Goal: Transaction & Acquisition: Purchase product/service

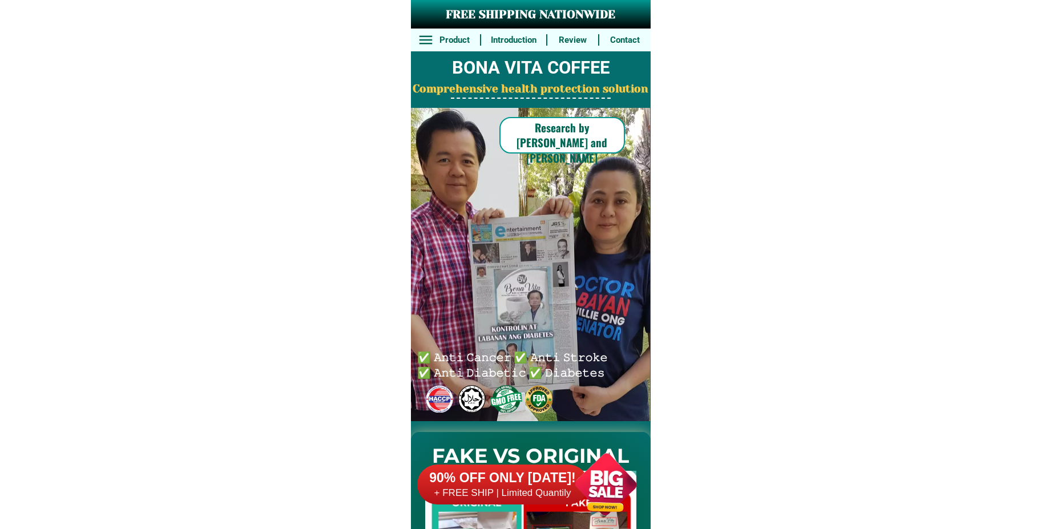
drag, startPoint x: 615, startPoint y: 484, endPoint x: 549, endPoint y: 362, distance: 138.4
click at [613, 484] on div at bounding box center [606, 484] width 90 height 90
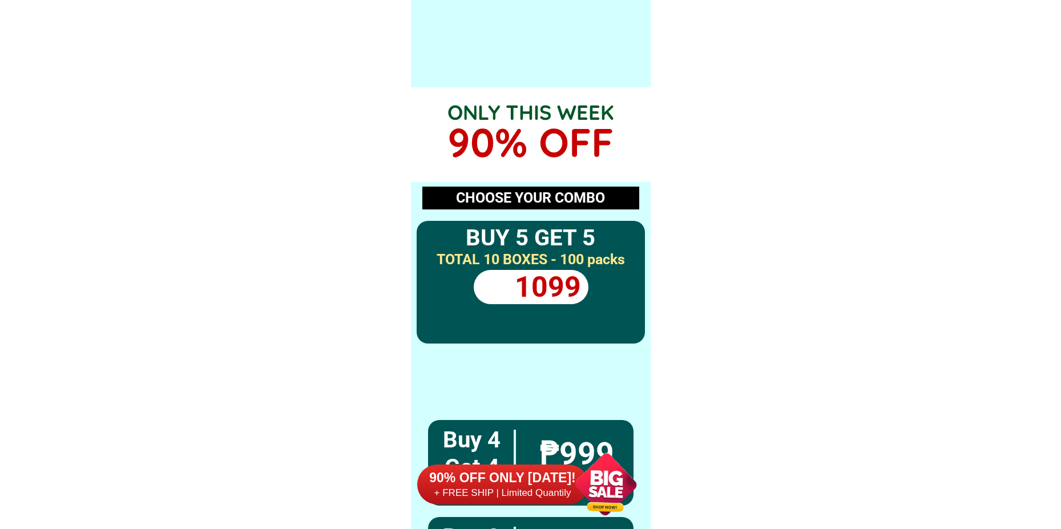
scroll to position [8392, 0]
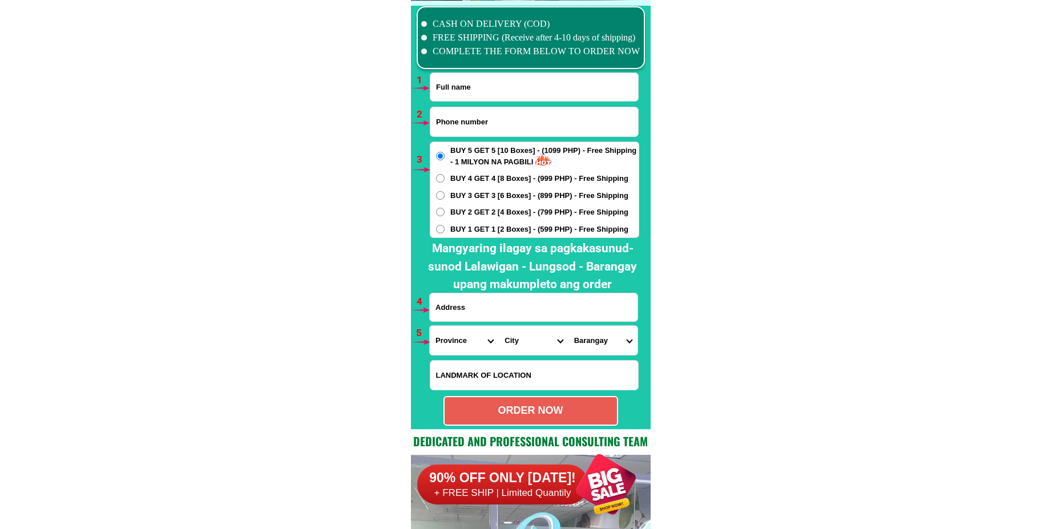
click at [480, 102] on form "ORDER NOW Province [GEOGRAPHIC_DATA] [GEOGRAPHIC_DATA][PERSON_NAME][GEOGRAPHIC_…" at bounding box center [534, 248] width 210 height 353
click at [480, 95] on input "Input full_name" at bounding box center [534, 87] width 208 height 28
paste input "[PERSON_NAME]"
type input "[PERSON_NAME]"
click at [457, 128] on input "Input phone_number" at bounding box center [534, 121] width 208 height 29
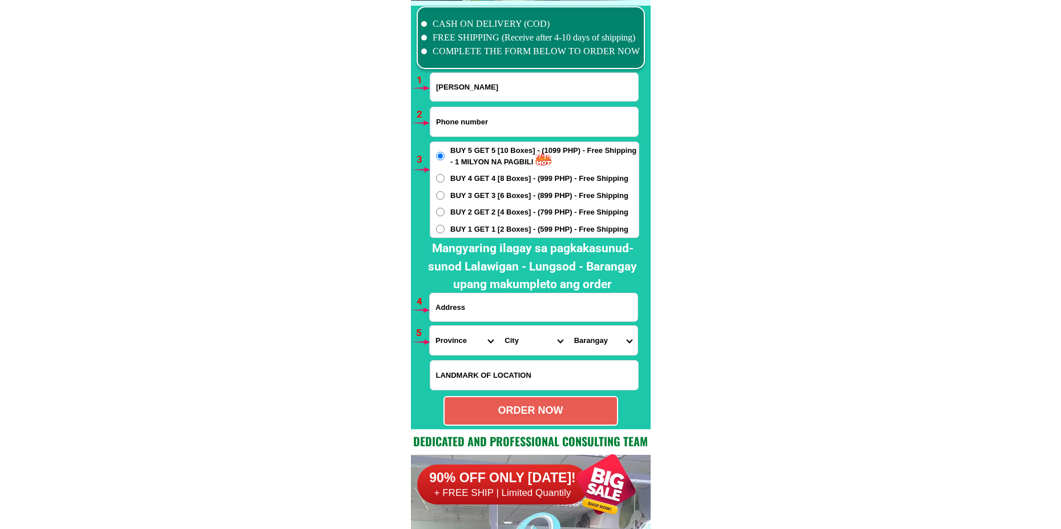
paste input "09219156915"
type input "09219156915"
click at [477, 308] on input "Input address" at bounding box center [534, 307] width 208 height 28
paste input "MH [PERSON_NAME] Tarlac infront of Mc Do"
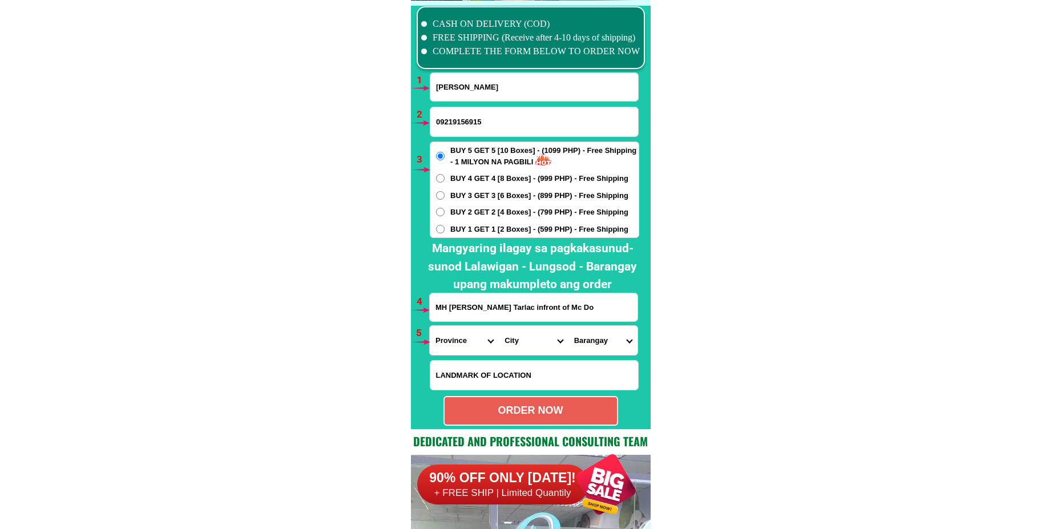
type input "MH [PERSON_NAME] Tarlac infront of Mc Do"
click at [483, 212] on span "BUY 2 GET 2 [4 Boxes] - (799 PHP) - Free Shipping" at bounding box center [539, 212] width 178 height 11
click at [445, 212] on input "BUY 2 GET 2 [4 Boxes] - (799 PHP) - Free Shipping" at bounding box center [440, 212] width 9 height 9
radio input "true"
click at [447, 350] on select "Province [GEOGRAPHIC_DATA] [GEOGRAPHIC_DATA][PERSON_NAME][GEOGRAPHIC_DATA][GEOG…" at bounding box center [464, 340] width 69 height 29
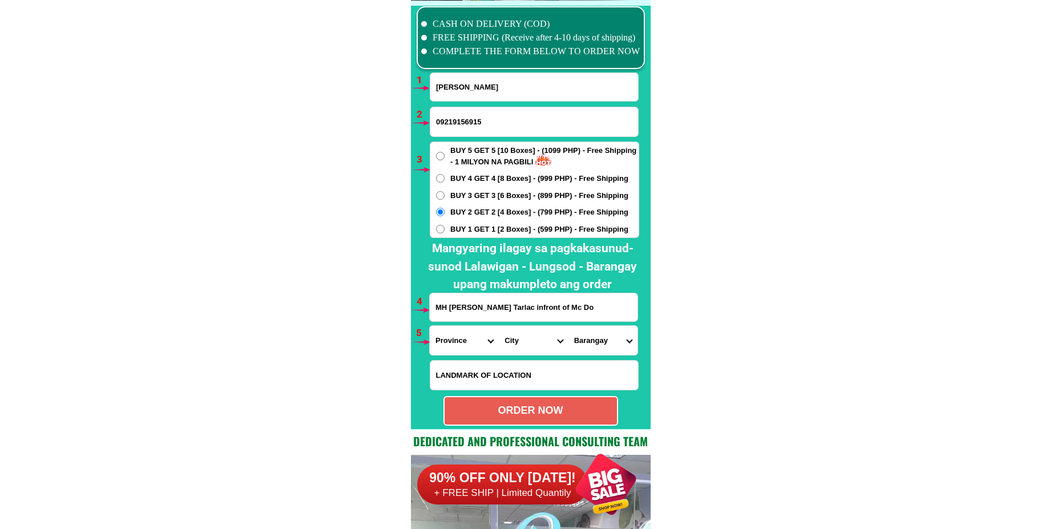
select select "63_225"
click at [517, 342] on select "City Anao Bamban Camiling Capas [PERSON_NAME] Paniqui [PERSON_NAME] [GEOGRAPHIC…" at bounding box center [533, 340] width 69 height 29
click at [527, 350] on select "City Anao Bamban Camiling Capas [PERSON_NAME] Paniqui [PERSON_NAME] [GEOGRAPHIC…" at bounding box center [533, 340] width 69 height 29
select select "63_2255500"
click at [499, 326] on select "City Anao Bamban Camiling Capas [PERSON_NAME] Paniqui [PERSON_NAME] [GEOGRAPHIC…" at bounding box center [533, 340] width 69 height 29
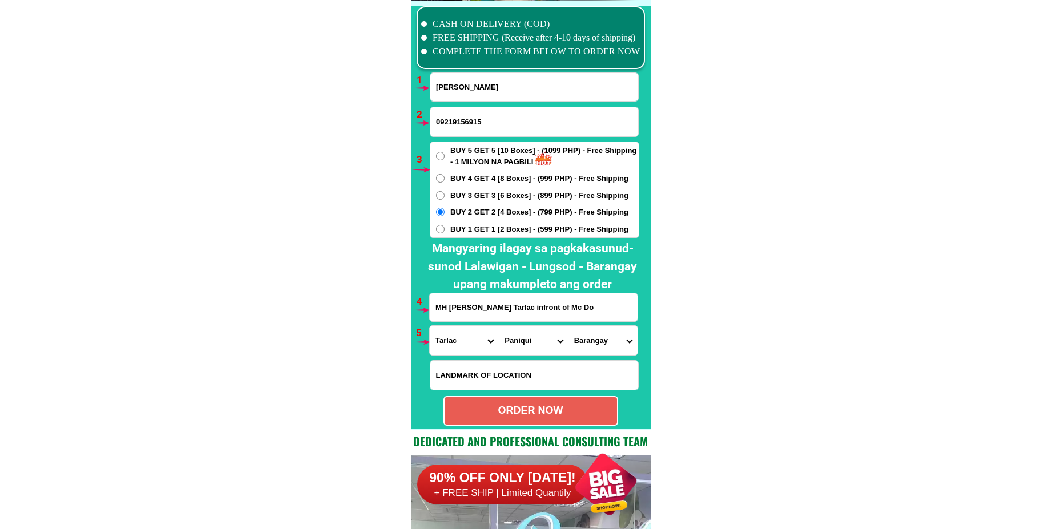
click at [615, 341] on select "Barangay Abogado [PERSON_NAME] Aduas Apulid Balaoang Barang ([GEOGRAPHIC_DATA])…" at bounding box center [602, 340] width 69 height 29
select select "63_22555007877"
click at [568, 326] on select "Barangay Abogado [PERSON_NAME] Aduas Apulid Balaoang Barang ([GEOGRAPHIC_DATA])…" at bounding box center [602, 340] width 69 height 29
click at [519, 399] on div "ORDER NOW" at bounding box center [530, 411] width 175 height 30
type input "MH [PERSON_NAME] Tarlac infront of Mc Do"
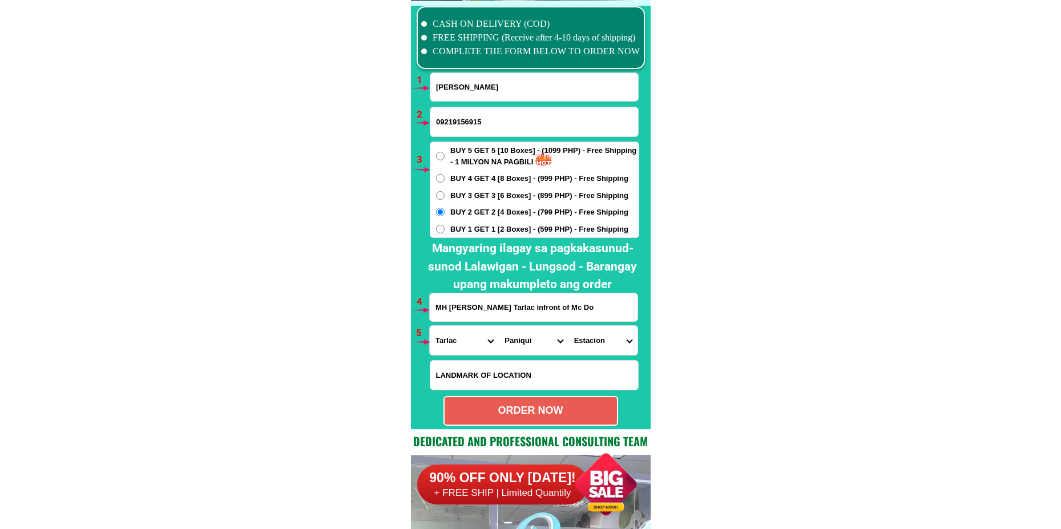
radio input "true"
